Goal: Use online tool/utility: Utilize a website feature to perform a specific function

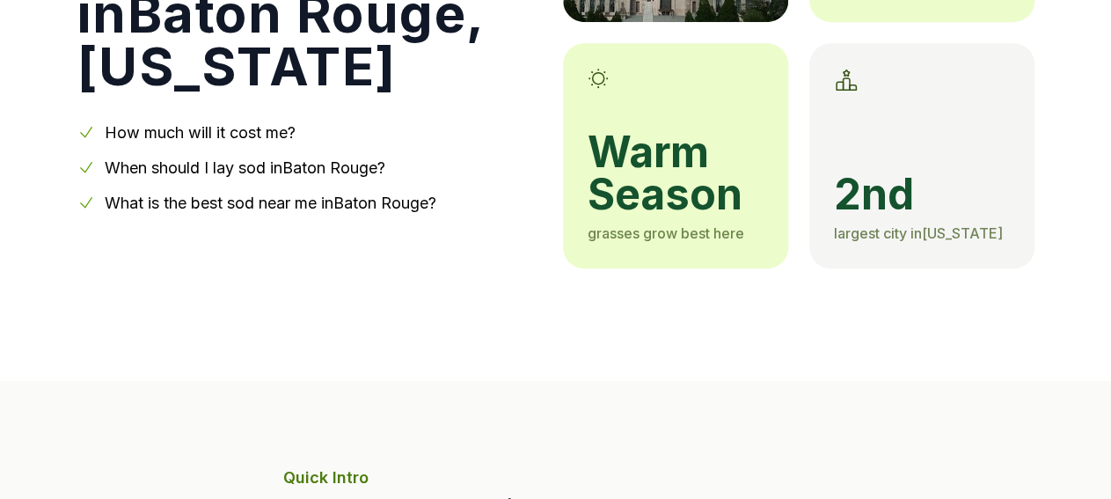
scroll to position [350, 0]
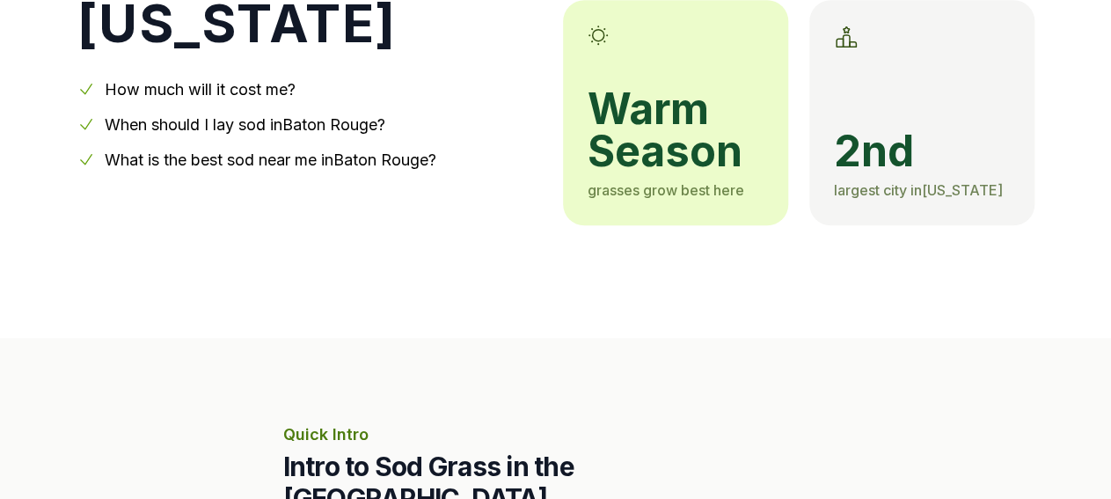
click at [276, 80] on link "How much will it cost me?" at bounding box center [200, 89] width 191 height 18
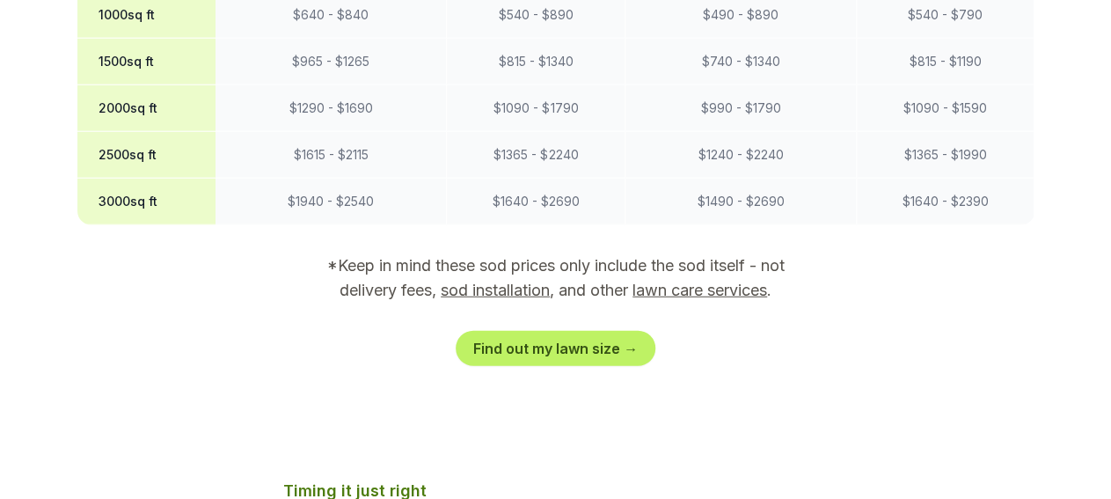
scroll to position [1880, 0]
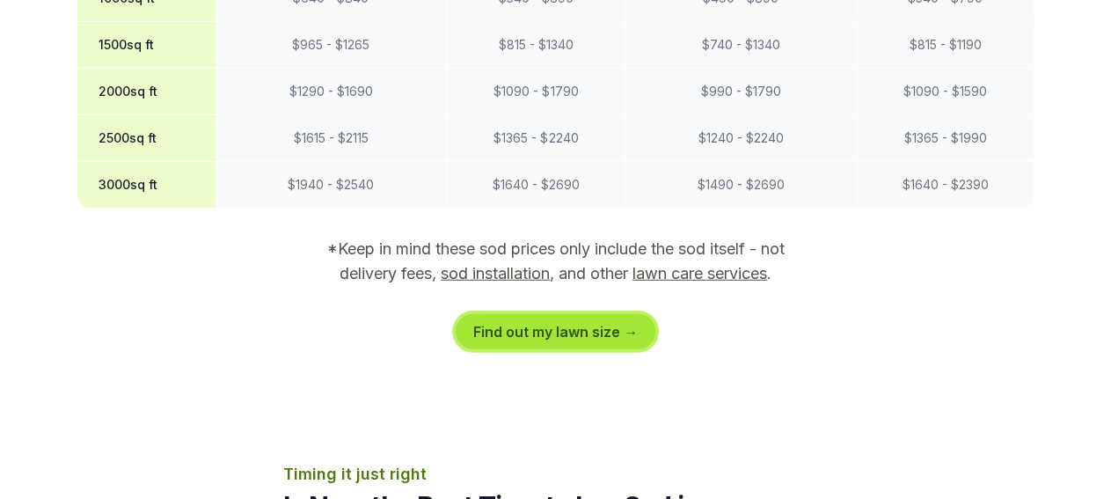
click at [626, 314] on link "Find out my lawn size →" at bounding box center [556, 331] width 200 height 35
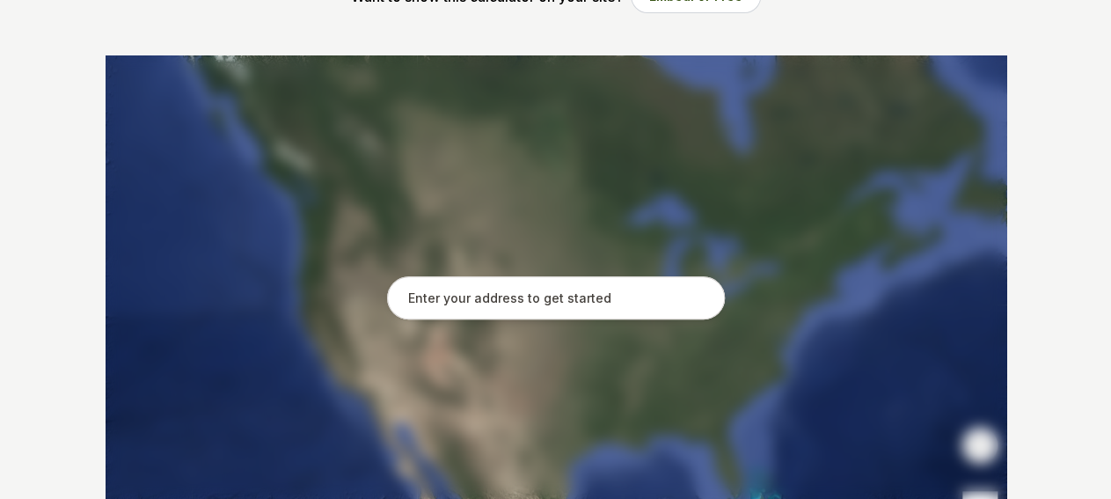
scroll to position [336, 0]
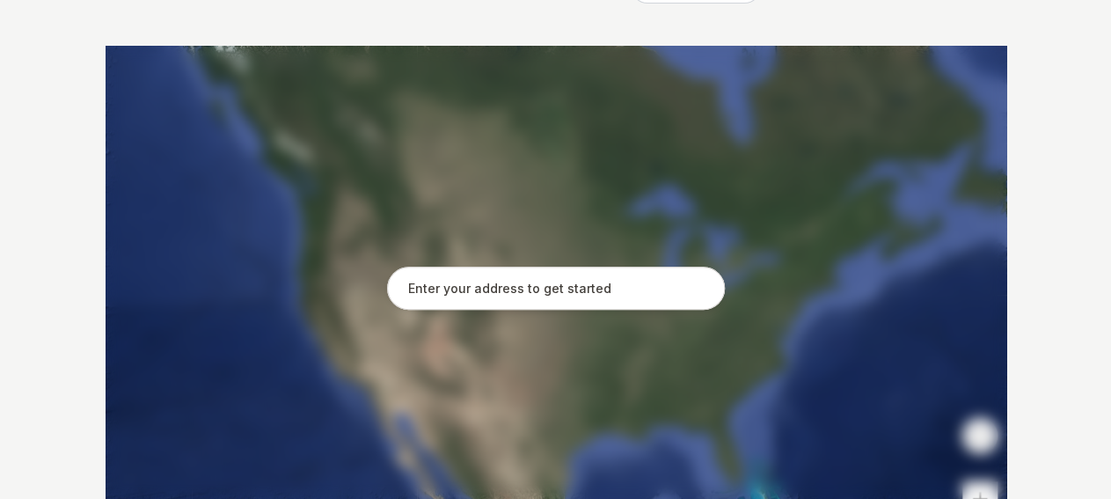
click at [450, 285] on input "text" at bounding box center [556, 289] width 338 height 44
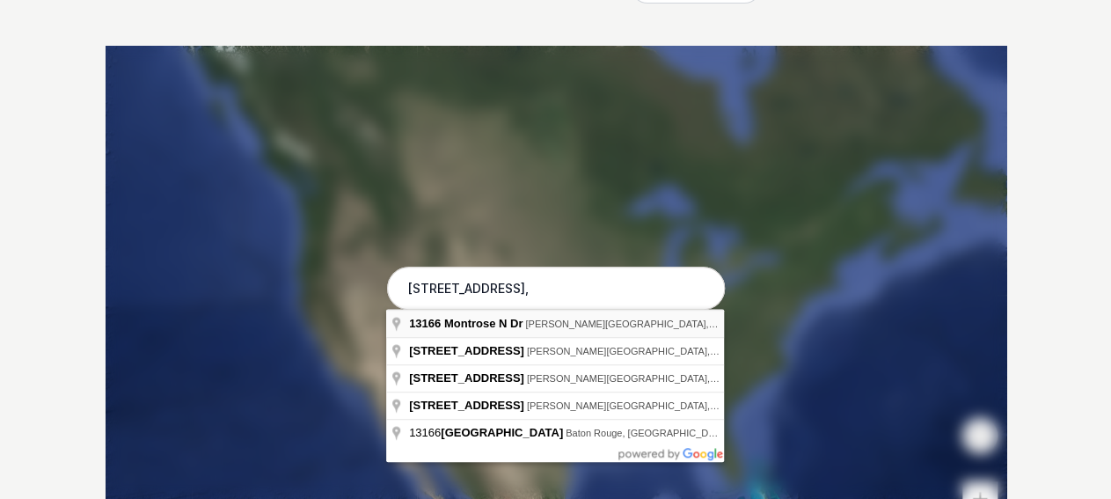
type input "[STREET_ADDRESS][PERSON_NAME]"
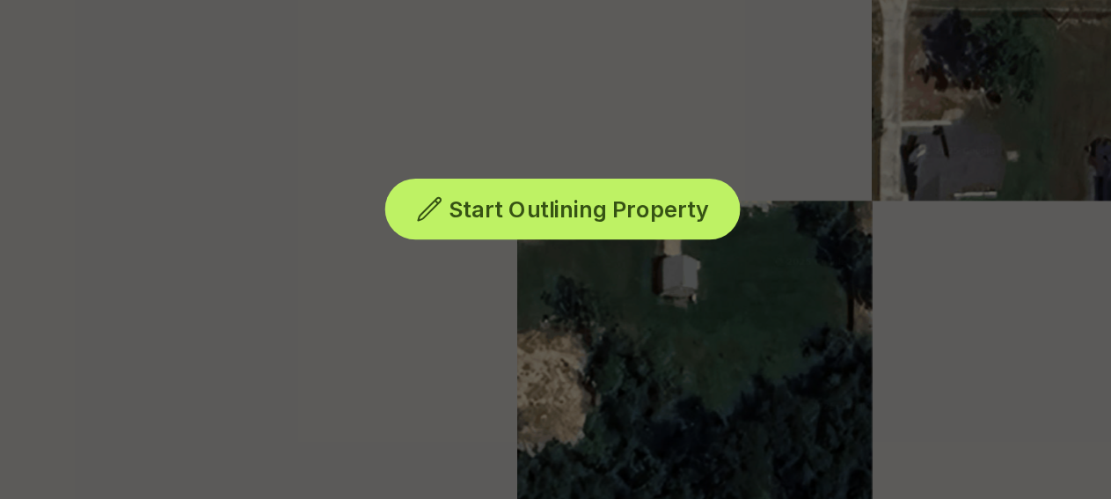
scroll to position [367, 0]
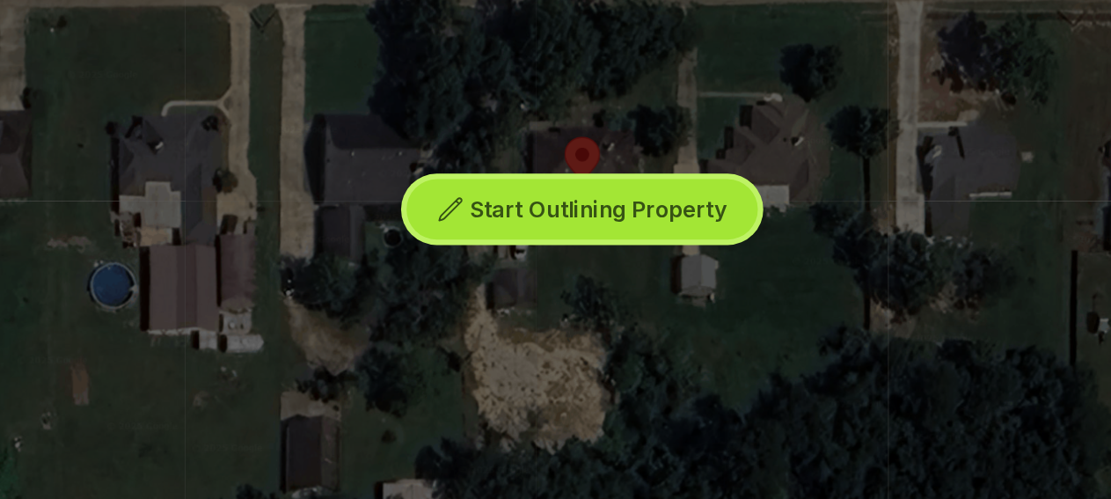
click at [476, 287] on icon at bounding box center [472, 293] width 14 height 14
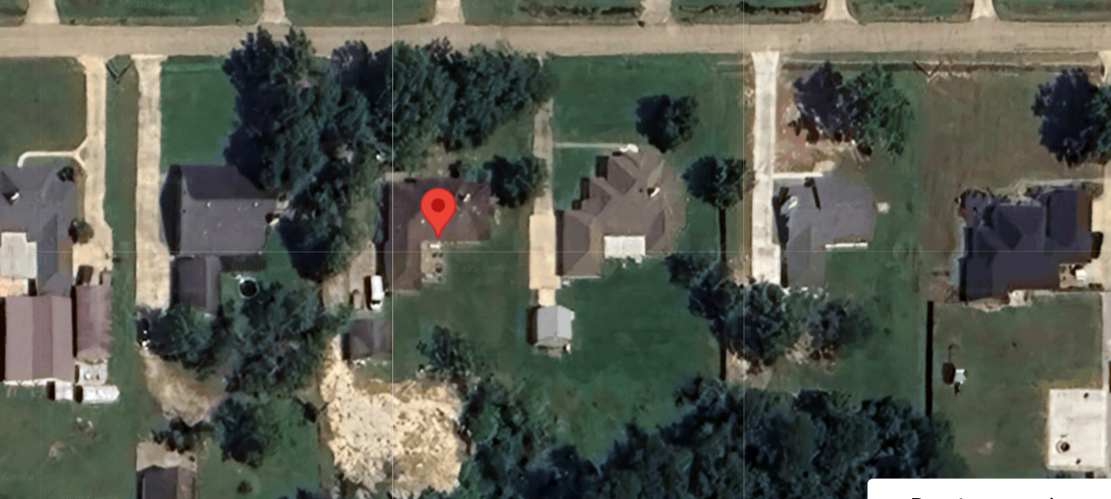
click at [466, 290] on div at bounding box center [556, 279] width 901 height 528
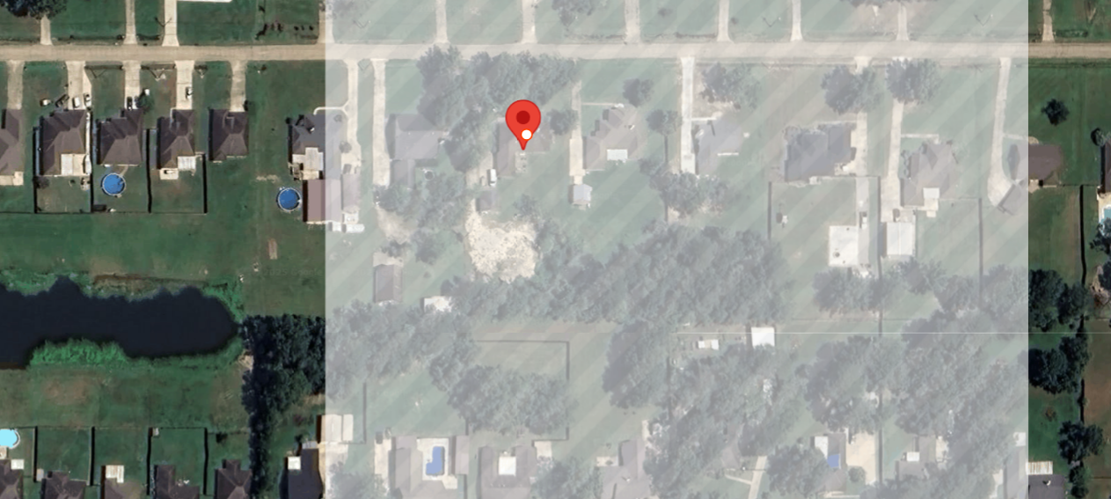
click at [519, 251] on div "Start Outlining Property" at bounding box center [556, 279] width 901 height 528
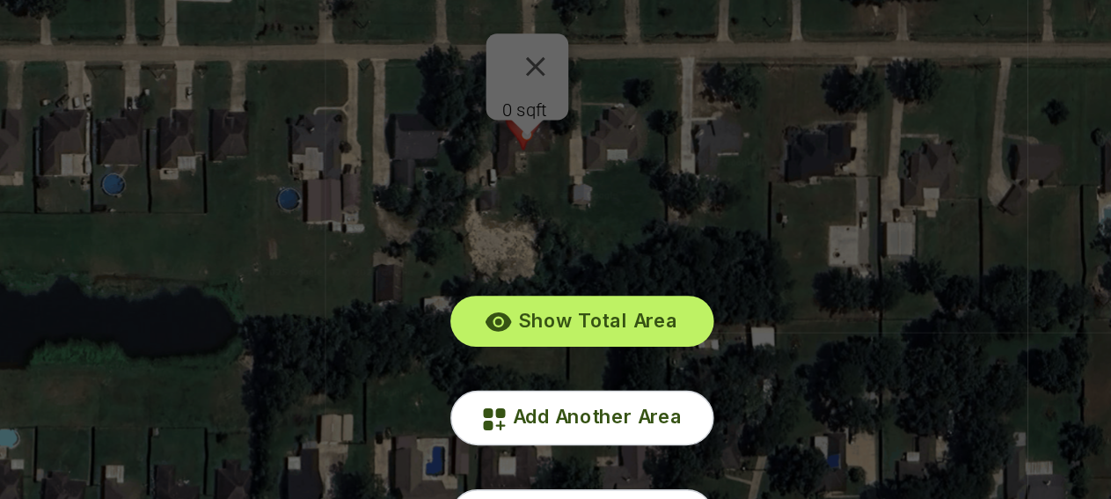
click at [543, 292] on div "Show Total Area Add Another Area Undo last outline" at bounding box center [556, 279] width 901 height 528
